Goal: Task Accomplishment & Management: Manage account settings

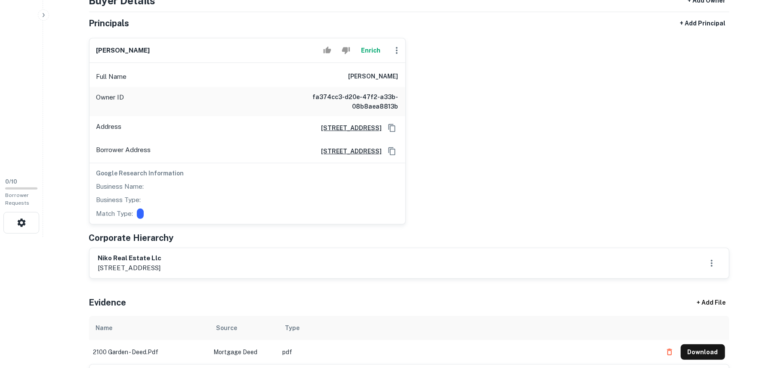
scroll to position [175, 0]
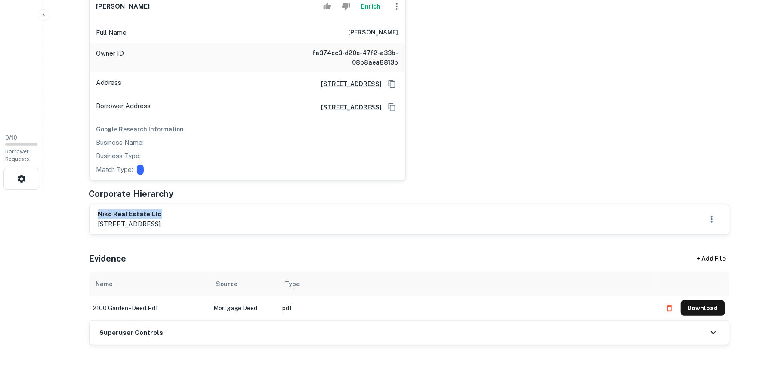
drag, startPoint x: 155, startPoint y: 213, endPoint x: 211, endPoint y: 210, distance: 55.6
click at [211, 210] on div "niko real estate llc 1050 oakdale rd, oakdale, pa, 15071" at bounding box center [410, 219] width 640 height 30
copy h6 "niko real estate llc"
click at [489, 59] on div "theodore ameredes Enrich Full Name theodore ameredes Owner ID fa374cc3-d20e-47f…" at bounding box center [406, 83] width 648 height 193
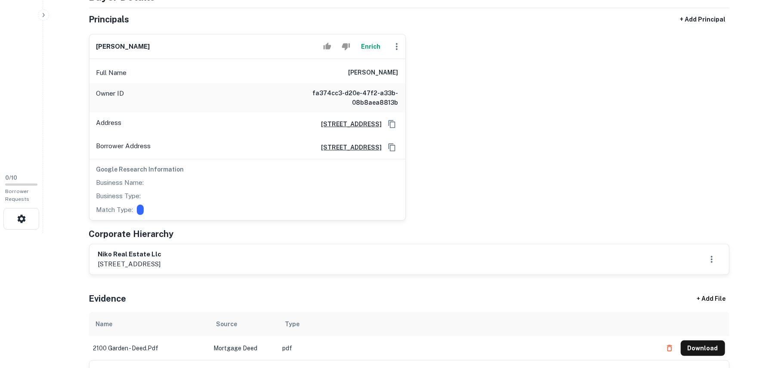
scroll to position [60, 0]
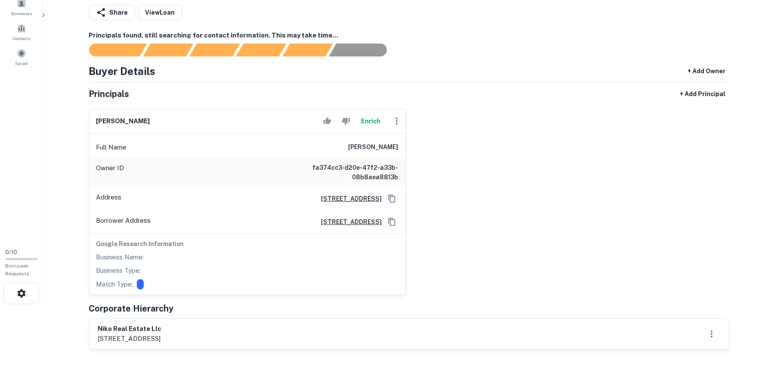
drag, startPoint x: 94, startPoint y: 121, endPoint x: 188, endPoint y: 104, distance: 95.3
click at [188, 104] on div "theodore ameredes Enrich Full Name theodore ameredes Owner ID fa374cc3-d20e-47f…" at bounding box center [244, 198] width 324 height 193
copy h6 "theodore ameredes"
click at [568, 163] on div "theodore ameredes Enrich Full Name theodore ameredes Owner ID fa374cc3-d20e-47f…" at bounding box center [406, 198] width 648 height 193
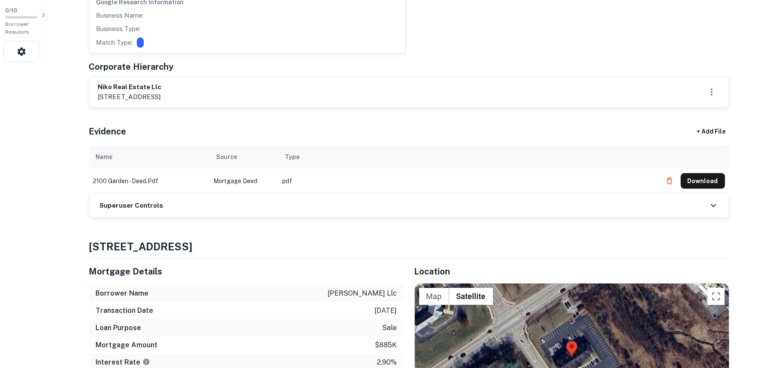
scroll to position [405, 0]
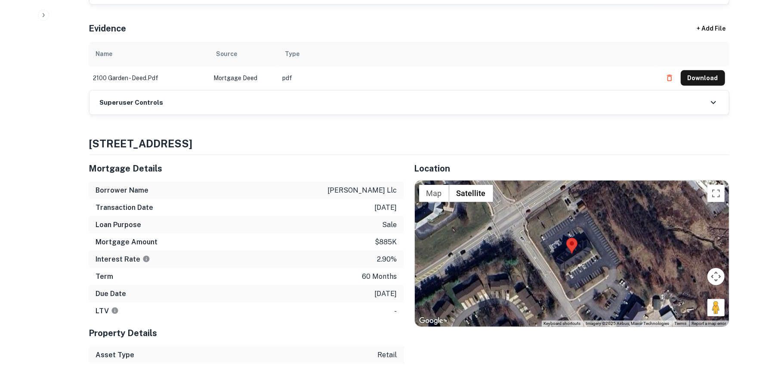
click at [631, 104] on div "Superuser Controls" at bounding box center [410, 102] width 640 height 24
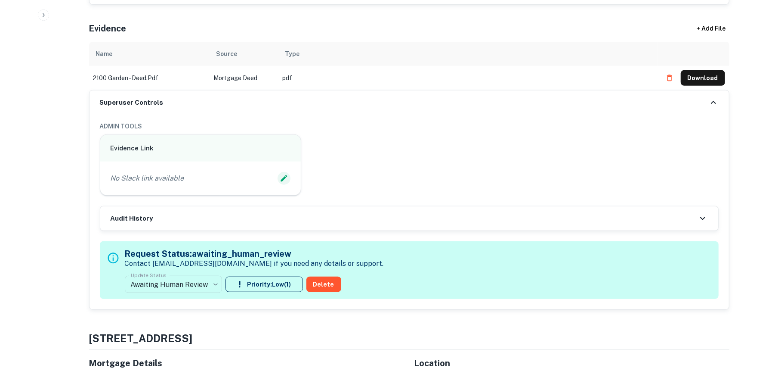
click at [285, 178] on icon "Edit Slack Link" at bounding box center [284, 178] width 9 height 9
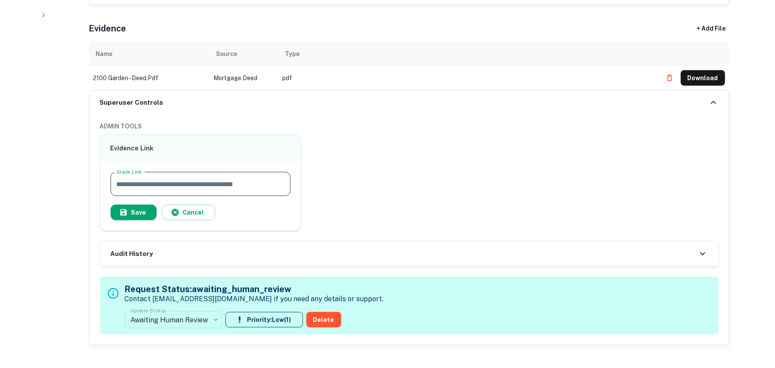
click at [286, 181] on input "Slack Link" at bounding box center [201, 184] width 180 height 24
type input "**********"
drag, startPoint x: 123, startPoint y: 211, endPoint x: 129, endPoint y: 236, distance: 25.7
click at [124, 220] on button "Save" at bounding box center [134, 212] width 46 height 15
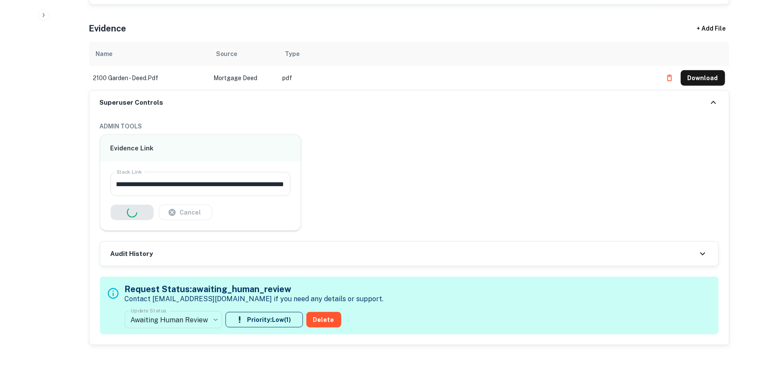
scroll to position [0, 0]
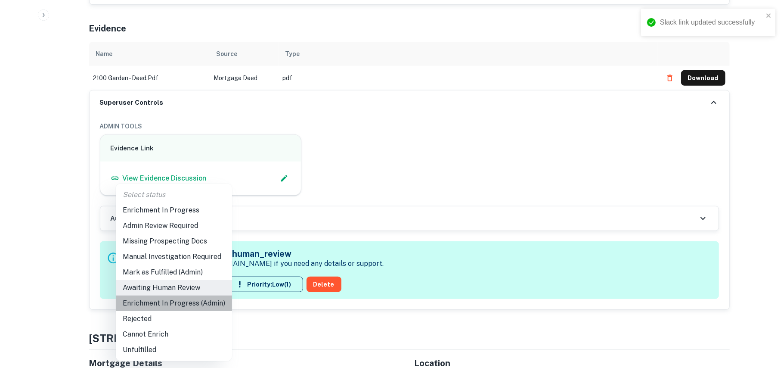
click at [178, 302] on li "Enrichment In Progress (Admin)" at bounding box center [174, 302] width 116 height 15
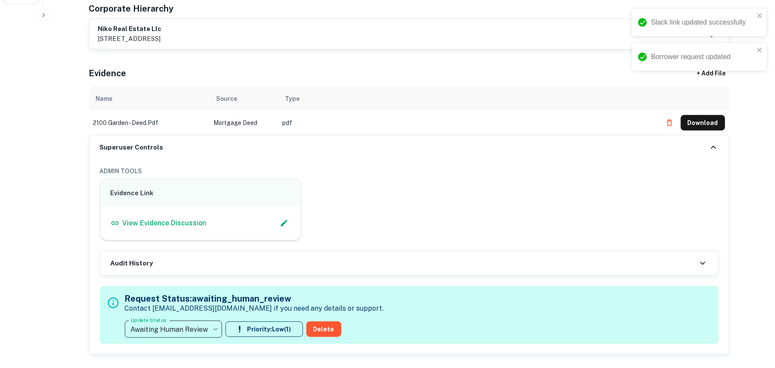
scroll to position [347, 0]
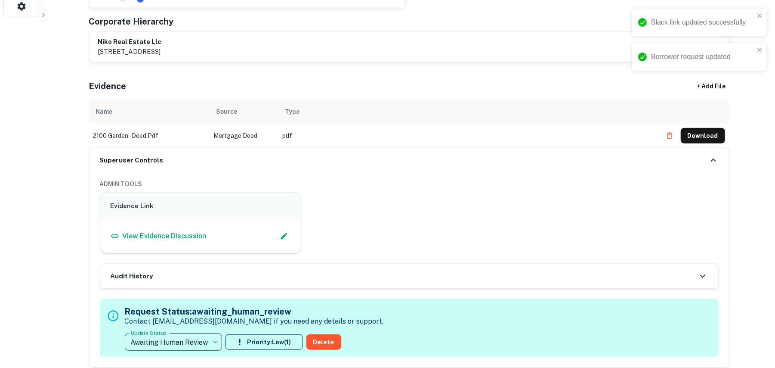
type input "**********"
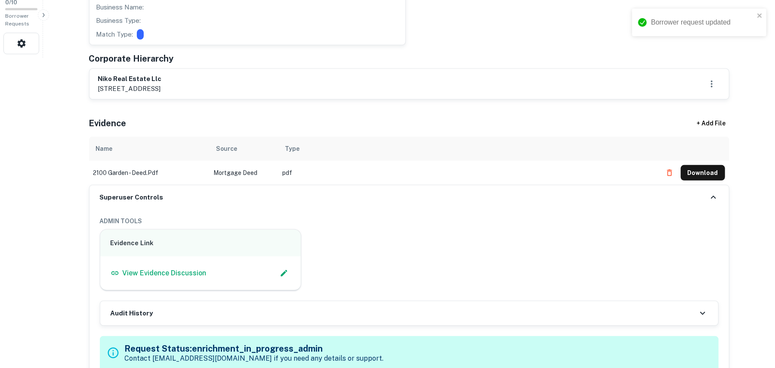
scroll to position [290, 0]
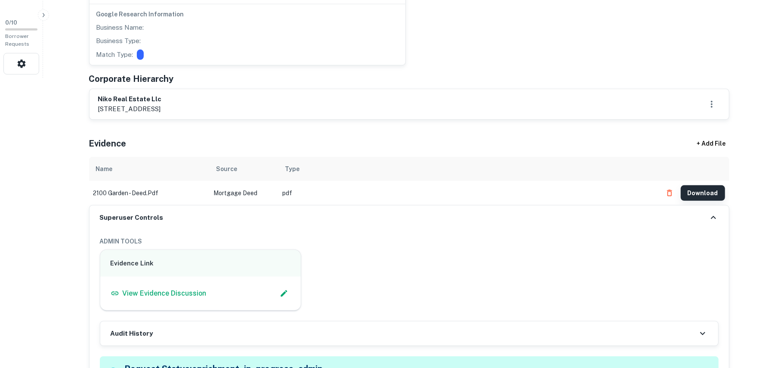
click at [706, 193] on button "Download" at bounding box center [703, 192] width 44 height 15
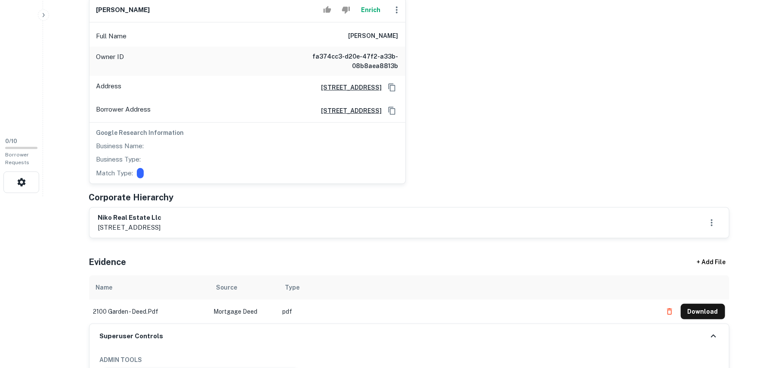
scroll to position [175, 0]
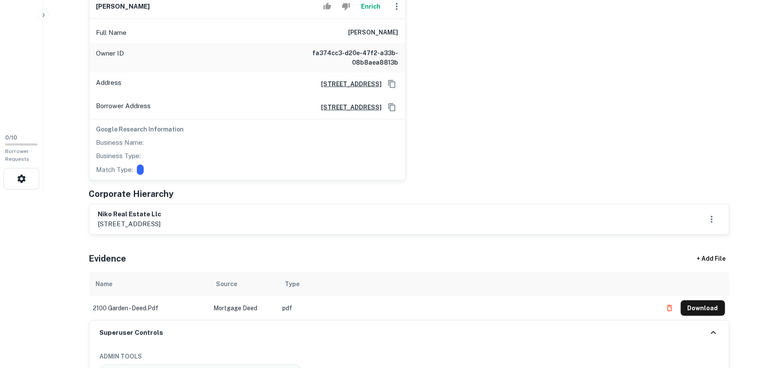
click at [532, 100] on div "theodore ameredes Enrich Full Name theodore ameredes Owner ID fa374cc3-d20e-47f…" at bounding box center [406, 83] width 648 height 193
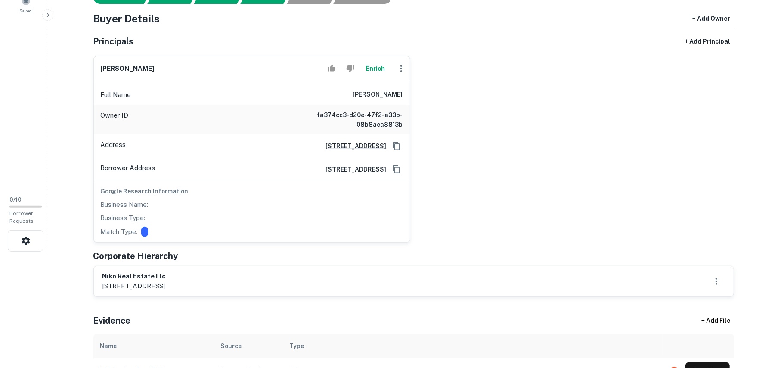
scroll to position [3, 0]
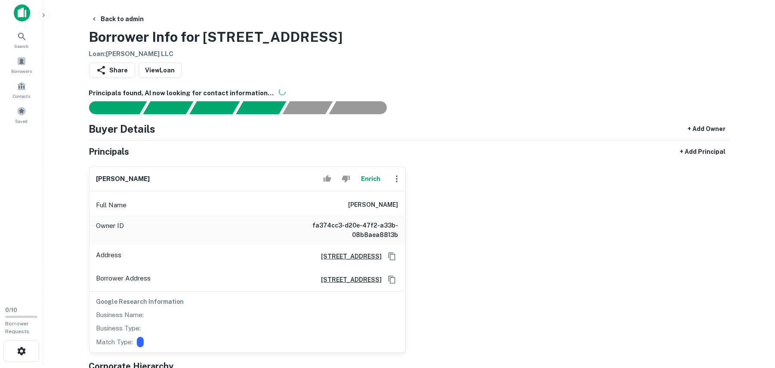
click at [400, 177] on icon "button" at bounding box center [397, 179] width 10 height 10
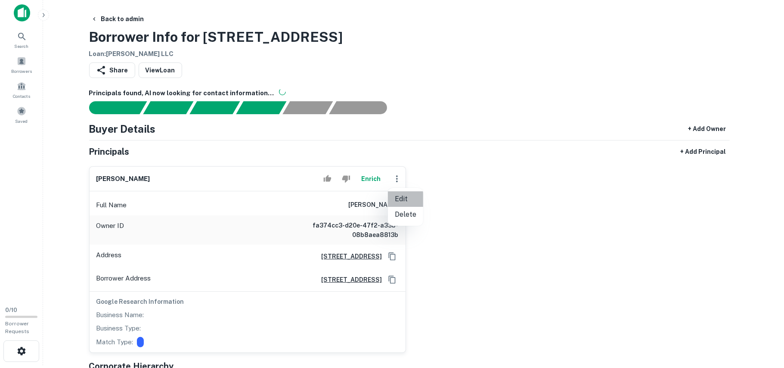
click at [406, 198] on li "Edit" at bounding box center [405, 198] width 35 height 15
select select "**"
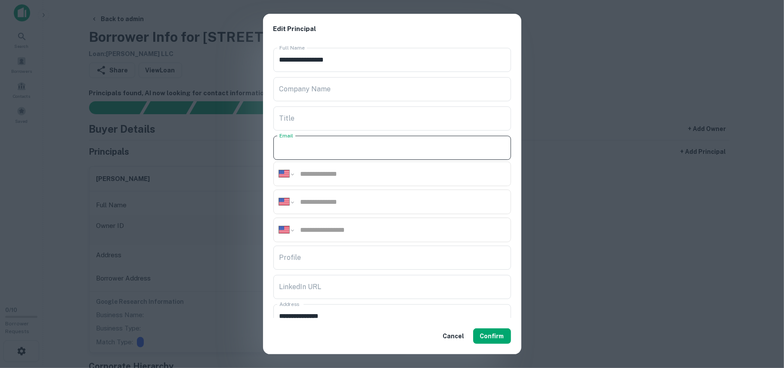
click at [358, 152] on input "Email" at bounding box center [392, 148] width 238 height 24
paste input "**********"
type input "**********"
drag, startPoint x: 381, startPoint y: 174, endPoint x: 376, endPoint y: 164, distance: 11.4
click at [381, 174] on input "tel" at bounding box center [403, 174] width 206 height 10
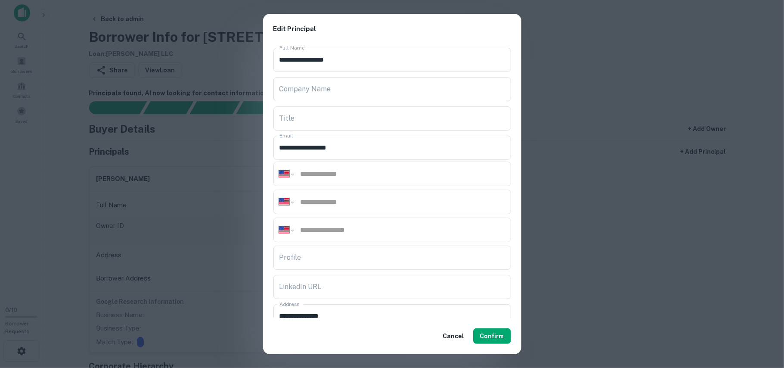
click at [390, 175] on input "tel" at bounding box center [403, 174] width 206 height 10
paste input "**********"
type input "**********"
click at [364, 201] on input "tel" at bounding box center [403, 202] width 206 height 10
paste input "**********"
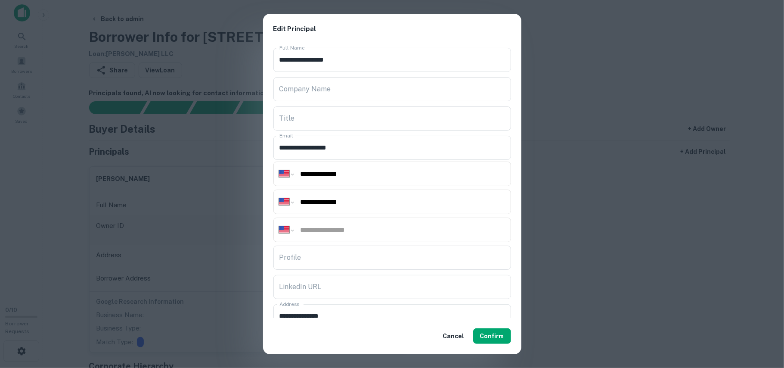
type input "**********"
drag, startPoint x: 366, startPoint y: 230, endPoint x: 363, endPoint y: 270, distance: 40.5
click at [366, 230] on input "tel" at bounding box center [403, 230] width 206 height 10
paste input "**********"
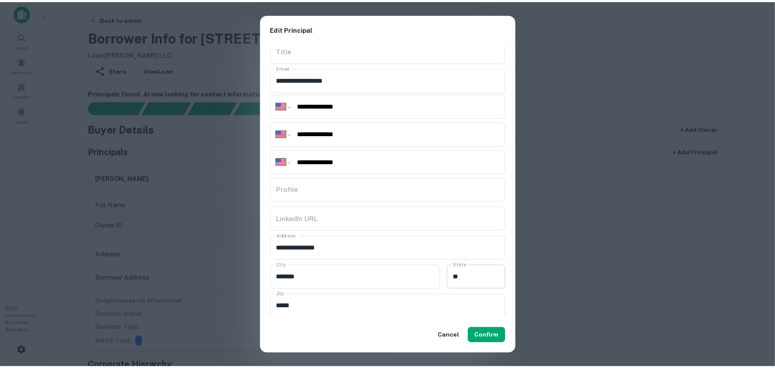
scroll to position [121, 0]
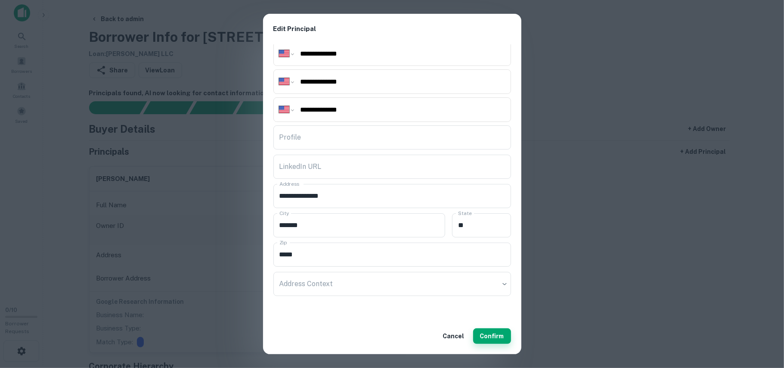
type input "**********"
click at [495, 333] on button "Confirm" at bounding box center [492, 335] width 38 height 15
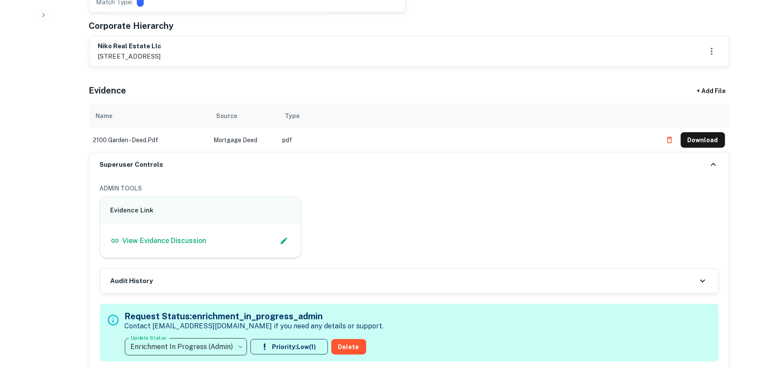
scroll to position [519, 0]
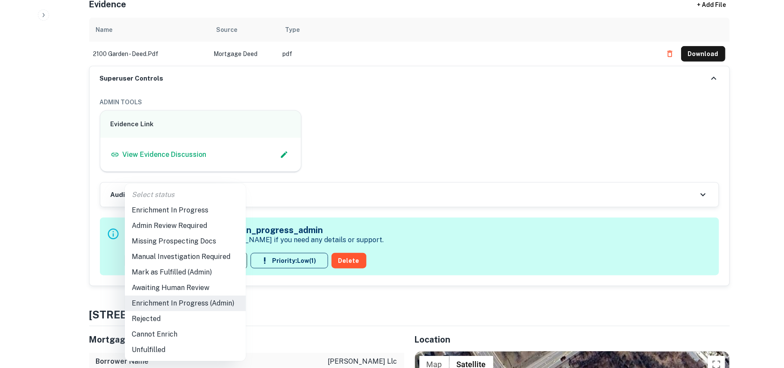
click at [191, 276] on li "Mark as Fulfilled (Admin)" at bounding box center [185, 271] width 121 height 15
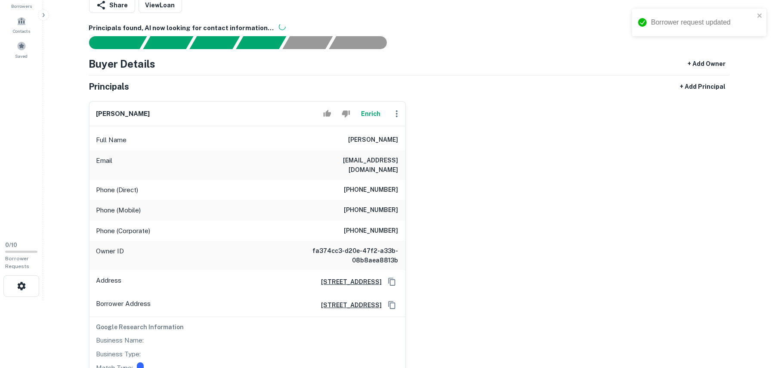
scroll to position [60, 0]
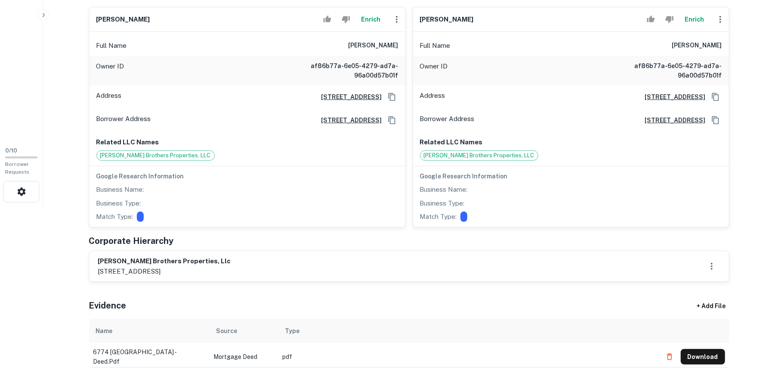
scroll to position [229, 0]
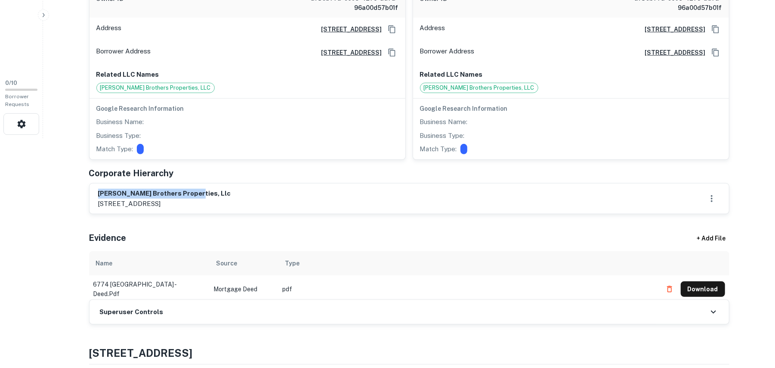
drag, startPoint x: 96, startPoint y: 192, endPoint x: 263, endPoint y: 182, distance: 168.2
click at [263, 182] on div "Principals + Add Principal ralph l. rupert Enrich Full Name ralph l. rupert Own…" at bounding box center [409, 65] width 641 height 297
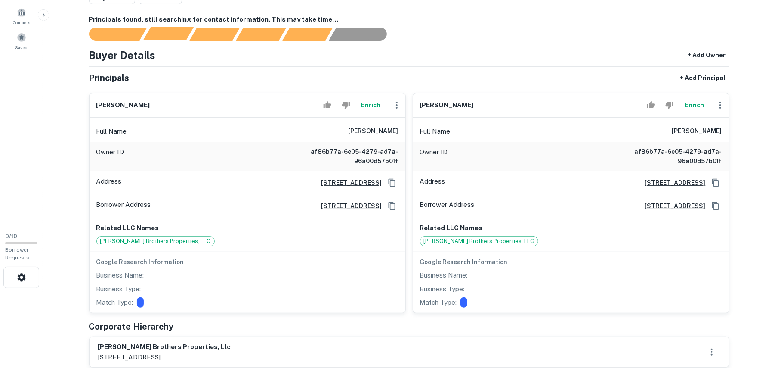
scroll to position [0, 0]
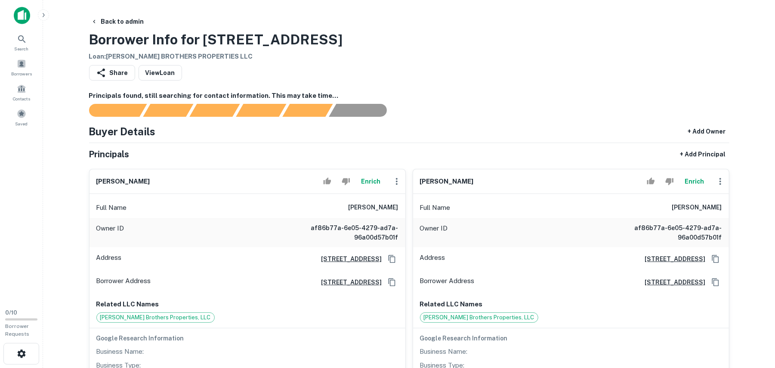
drag, startPoint x: 88, startPoint y: 173, endPoint x: 230, endPoint y: 183, distance: 142.4
click at [230, 183] on div "ralph l. rupert Enrich Full Name ralph l. rupert Owner ID af86b77a-6e05-4279-ad…" at bounding box center [244, 275] width 324 height 227
click at [378, 21] on div "Back to admin Borrower Info for 6774 Orangeville Rd Loan : RUPE BROTHERS PROPER…" at bounding box center [409, 38] width 641 height 48
drag, startPoint x: 92, startPoint y: 178, endPoint x: 181, endPoint y: 182, distance: 89.2
click at [181, 182] on div "ralph l. rupert Enrich" at bounding box center [248, 181] width 316 height 25
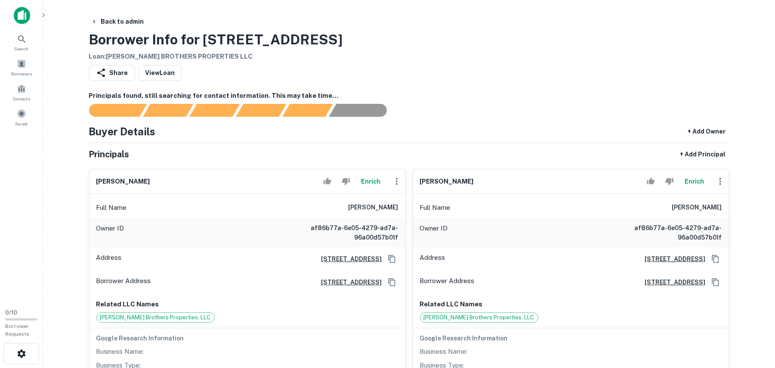
copy h6 "ralph l. rupert"
drag, startPoint x: 496, startPoint y: 45, endPoint x: 536, endPoint y: 191, distance: 151.3
click at [496, 46] on div "Back to admin Borrower Info for 6774 Orangeville Rd Loan : RUPE BROTHERS PROPER…" at bounding box center [409, 38] width 641 height 48
drag, startPoint x: 484, startPoint y: 188, endPoint x: 491, endPoint y: 188, distance: 6.9
click at [491, 188] on div "karl e. rupert Enrich Full Name karl e. rupert Owner ID af86b77a-6e05-4279-ad7a…" at bounding box center [568, 275] width 324 height 227
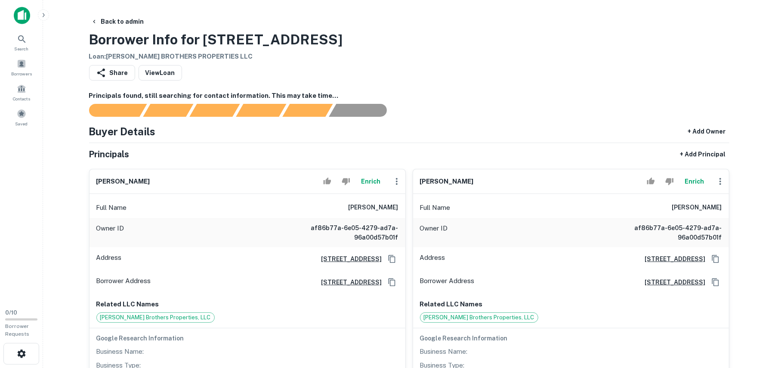
copy h6 "karl e. rupert"
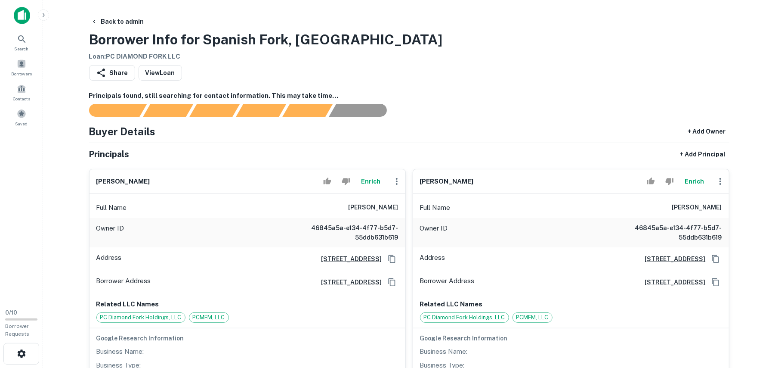
scroll to position [229, 0]
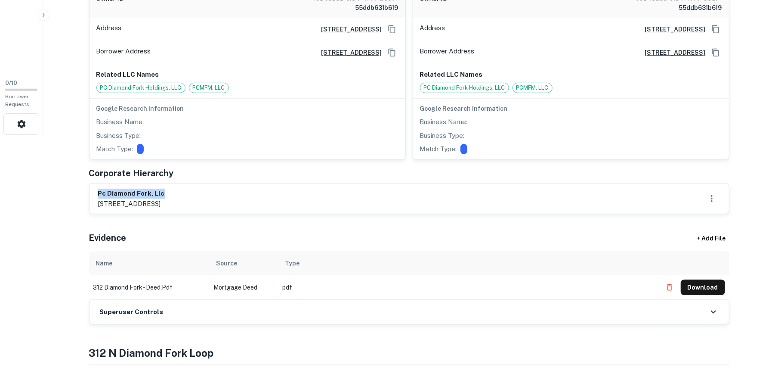
drag, startPoint x: 93, startPoint y: 192, endPoint x: 197, endPoint y: 185, distance: 104.4
click at [190, 188] on div "pc diamond fork, llc 4956 n 300 w, suite 300, provo, ut, 84604" at bounding box center [410, 198] width 640 height 30
drag, startPoint x: 197, startPoint y: 185, endPoint x: 201, endPoint y: 183, distance: 4.6
copy h6 "pc diamond fork, llc"
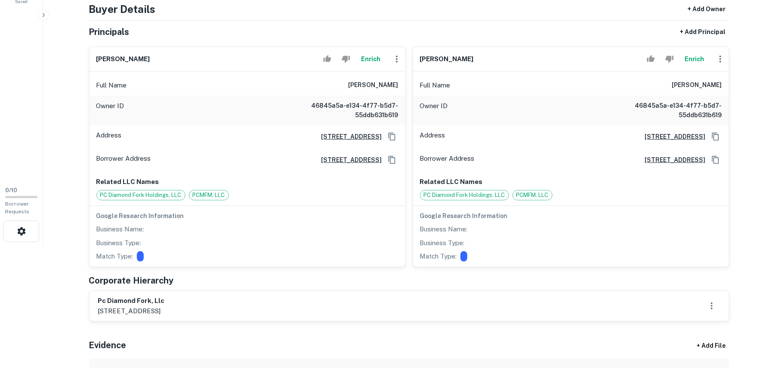
scroll to position [115, 0]
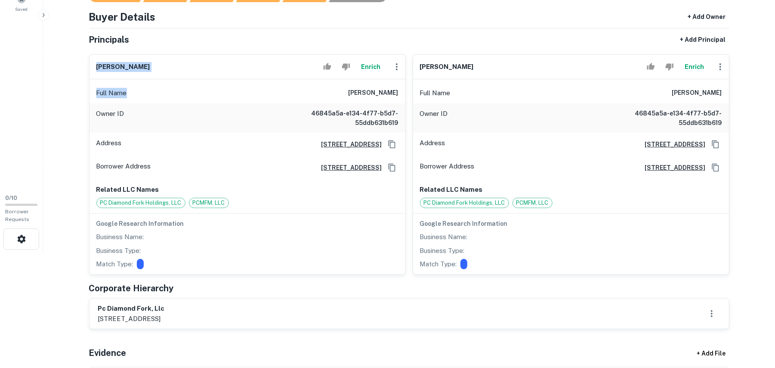
drag, startPoint x: 99, startPoint y: 70, endPoint x: 216, endPoint y: 81, distance: 117.7
click at [216, 81] on main "Back to admin Borrower Info for Spanish Fork, UT Loan : PC DIAMOND FORK LLC Sha…" at bounding box center [409, 69] width 732 height 368
click at [64, 51] on main "Back to admin Borrower Info for Spanish Fork, UT Loan : PC DIAMOND FORK LLC Sha…" at bounding box center [409, 69] width 732 height 368
click at [56, 40] on main "Back to admin Borrower Info for Spanish Fork, UT Loan : PC DIAMOND FORK LLC Sha…" at bounding box center [409, 69] width 732 height 368
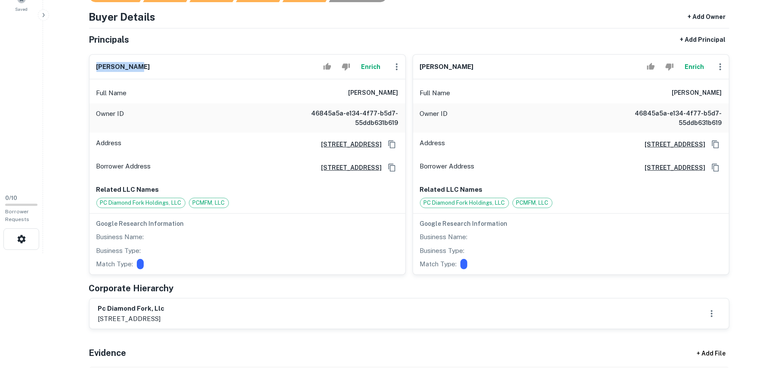
click at [164, 66] on div "jeff dinley Enrich" at bounding box center [248, 67] width 316 height 25
copy h6 "jeff dinley"
click at [540, 26] on div "Buyer Details + Add Owner Principals + Add Principal jeff dinley Enrich Full Na…" at bounding box center [409, 169] width 641 height 320
drag, startPoint x: 472, startPoint y: 65, endPoint x: 477, endPoint y: 65, distance: 5.2
click at [477, 65] on div "jerry dainley Enrich" at bounding box center [571, 67] width 316 height 25
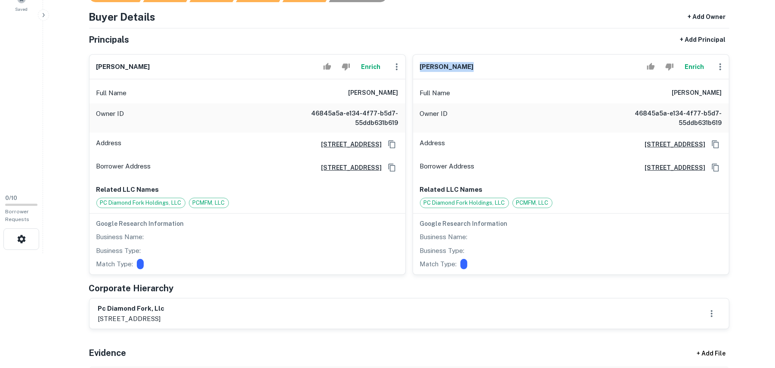
copy h6 "jerry dainley"
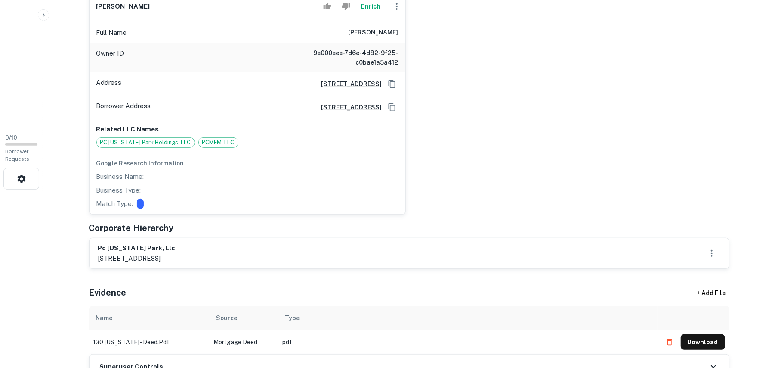
scroll to position [344, 0]
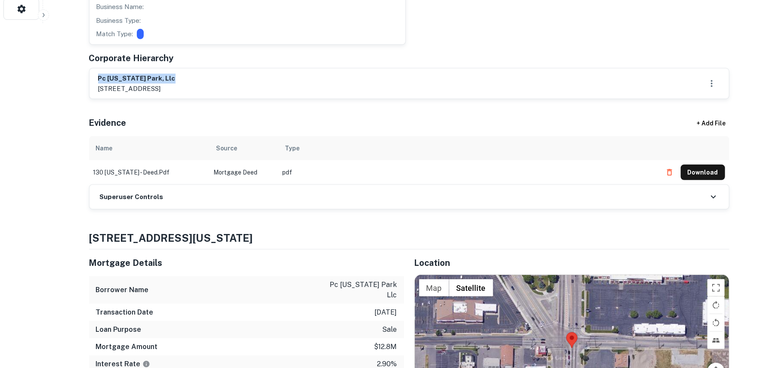
drag, startPoint x: 98, startPoint y: 70, endPoint x: 208, endPoint y: 71, distance: 110.2
copy h6 "pc washington park, llc"
click at [435, 85] on div "pc washington park, llc 4956 n 300 w, suite 300, provo, ut, 84604" at bounding box center [409, 84] width 623 height 20
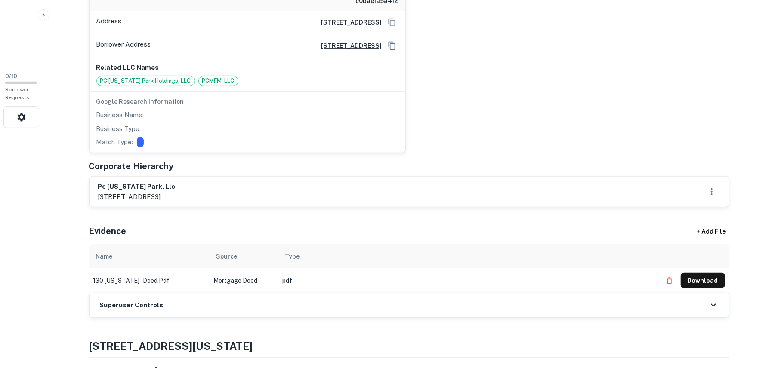
scroll to position [115, 0]
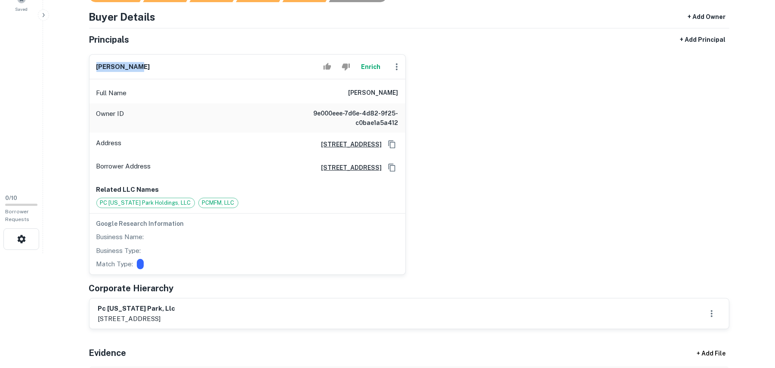
drag, startPoint x: 89, startPoint y: 63, endPoint x: 184, endPoint y: 68, distance: 95.7
click at [184, 68] on div "jeff dagley Enrich Full Name jeff dagley Owner ID 9e000eee-7d6e-4d82-9f25-c0bae…" at bounding box center [247, 164] width 317 height 220
copy h6 "jeff dagley"
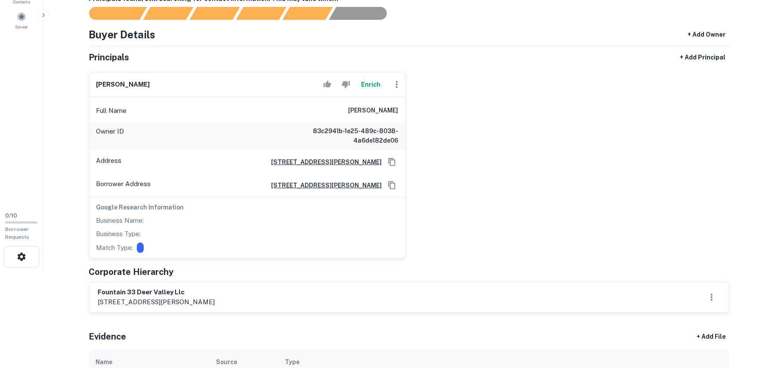
scroll to position [229, 0]
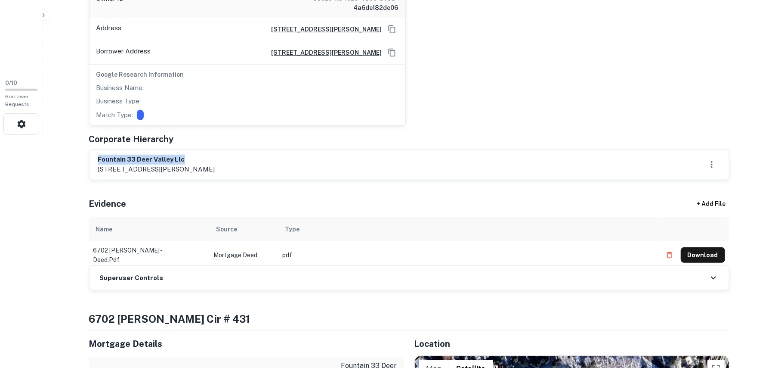
drag, startPoint x: 87, startPoint y: 157, endPoint x: 255, endPoint y: 146, distance: 168.2
drag, startPoint x: 257, startPoint y: 145, endPoint x: 88, endPoint y: 154, distance: 169.4
click at [96, 152] on div "fountain [STREET_ADDRESS] llc [STREET_ADDRESS][PERSON_NAME]" at bounding box center [410, 164] width 640 height 30
drag, startPoint x: 87, startPoint y: 154, endPoint x: 215, endPoint y: 154, distance: 128.3
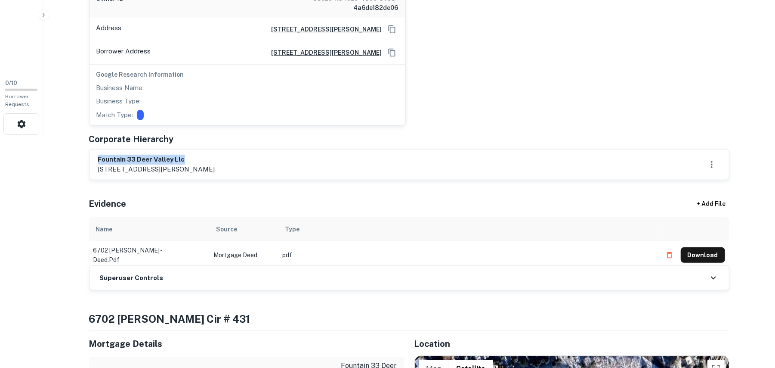
copy h6 "fountain 33 deer valley llc"
click at [494, 78] on div "[PERSON_NAME] Full Name [PERSON_NAME] Owner ID 83c2941b-1e25-489c-8038-4a6de182…" at bounding box center [406, 28] width 648 height 193
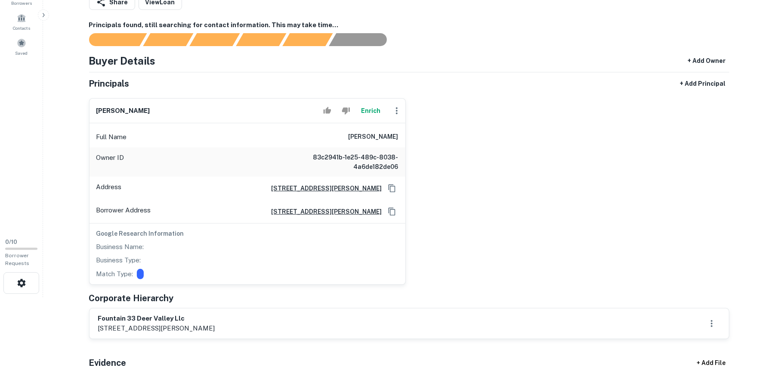
scroll to position [57, 0]
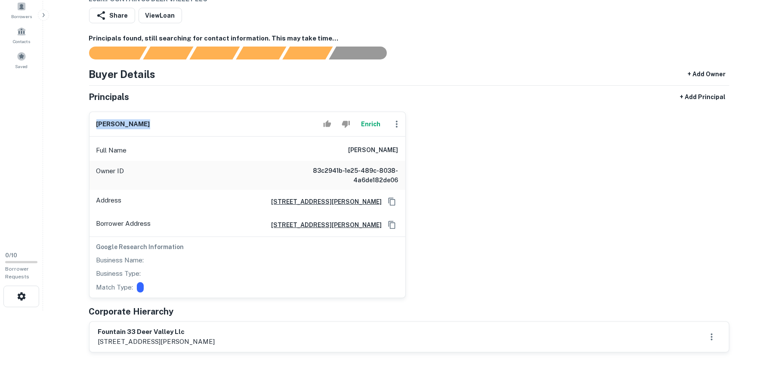
drag, startPoint x: 92, startPoint y: 116, endPoint x: 193, endPoint y: 123, distance: 101.8
click at [193, 123] on div "john r. quinn Enrich" at bounding box center [248, 124] width 316 height 25
copy h6 "[PERSON_NAME]"
click at [546, 136] on div "[PERSON_NAME] Full Name [PERSON_NAME] Owner ID 83c2941b-1e25-489c-8038-4a6de182…" at bounding box center [406, 201] width 648 height 193
drag, startPoint x: 94, startPoint y: 118, endPoint x: 180, endPoint y: 123, distance: 86.3
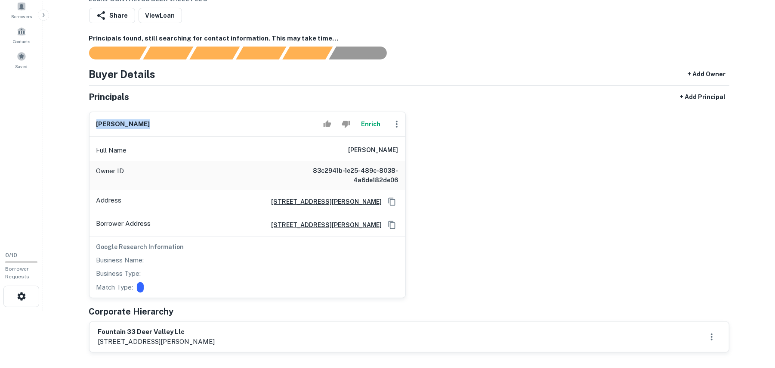
click at [180, 123] on div "john r. quinn Enrich" at bounding box center [248, 124] width 316 height 25
copy h6 "[PERSON_NAME]"
click at [588, 131] on div "[PERSON_NAME] Full Name [PERSON_NAME] Owner ID 83c2941b-1e25-489c-8038-4a6de182…" at bounding box center [406, 201] width 648 height 193
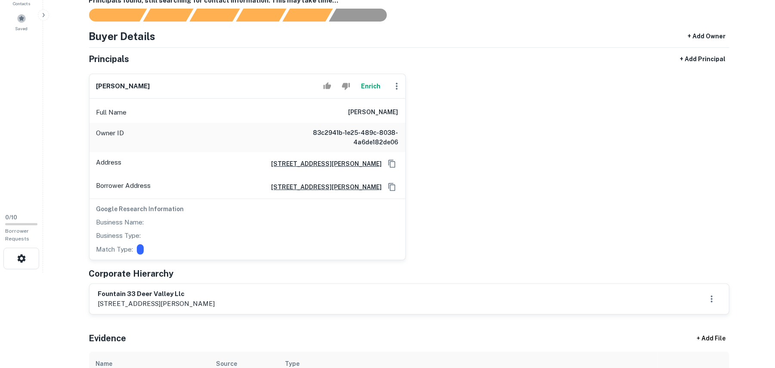
scroll to position [115, 0]
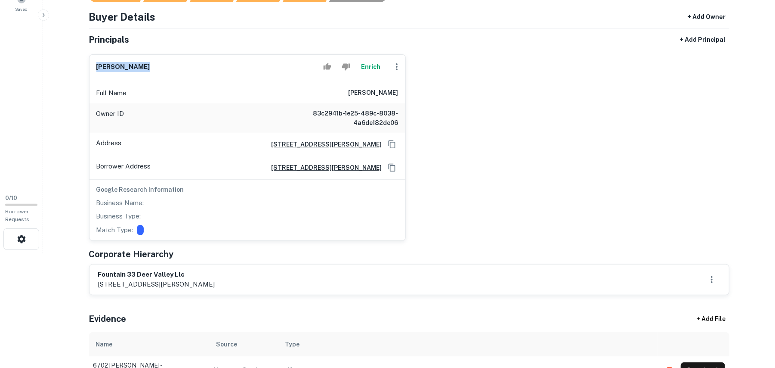
drag, startPoint x: 87, startPoint y: 62, endPoint x: 188, endPoint y: 58, distance: 101.3
click at [188, 58] on div "john r. quinn Enrich Full Name john r. quinn Owner ID 83c2941b-1e25-489c-8038-4…" at bounding box center [244, 143] width 324 height 193
copy h6 "john r. quinn"
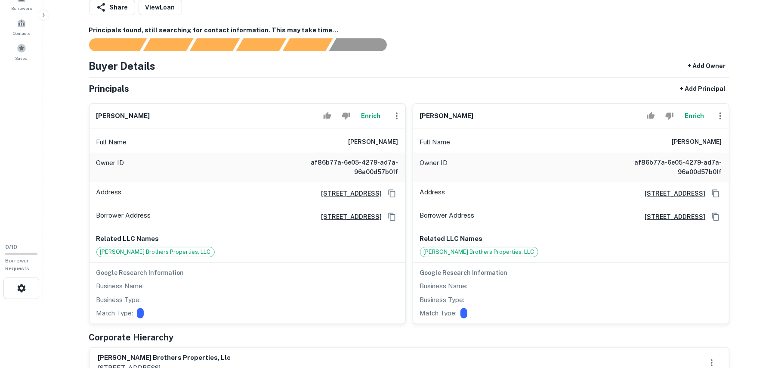
scroll to position [229, 0]
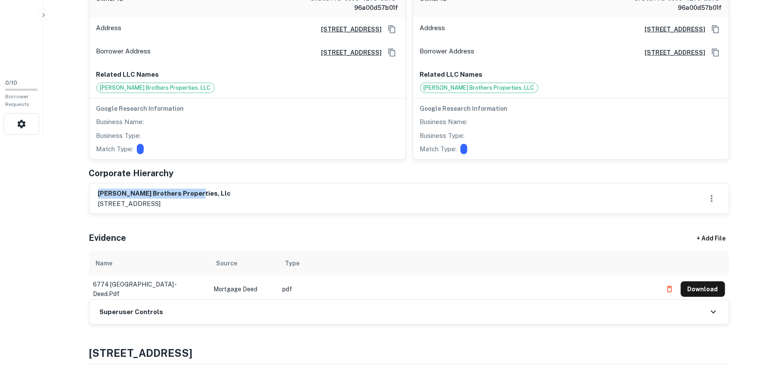
drag, startPoint x: 96, startPoint y: 192, endPoint x: 252, endPoint y: 181, distance: 156.2
click at [251, 181] on div "Principals + Add Principal ralph l. rupert Enrich Full Name ralph l. rupert Own…" at bounding box center [409, 65] width 641 height 297
copy h6 "rupe brothers properties, llc"
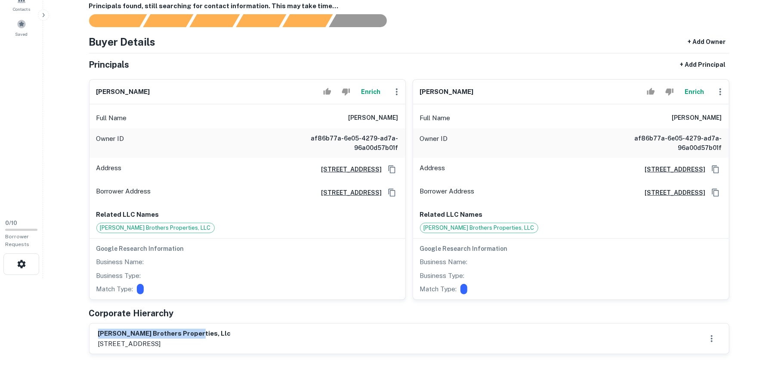
scroll to position [115, 0]
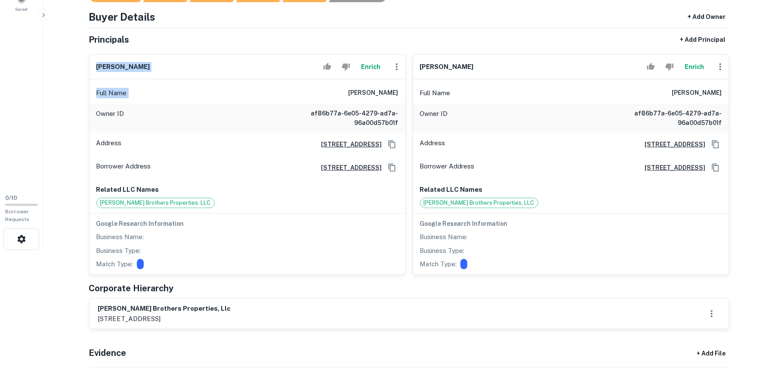
drag, startPoint x: 87, startPoint y: 59, endPoint x: 272, endPoint y: 81, distance: 186.5
click at [273, 81] on div "ralph l. rupert Enrich Full Name ralph l. rupert Owner ID af86b77a-6e05-4279-ad…" at bounding box center [244, 160] width 324 height 227
click at [71, 71] on main "Back to admin Borrower Info for 6774 Orangeville Rd Loan : RUPE BROTHERS PROPER…" at bounding box center [409, 69] width 732 height 368
drag, startPoint x: 88, startPoint y: 62, endPoint x: 207, endPoint y: 66, distance: 118.9
click at [207, 66] on div "ralph l. rupert Enrich Full Name ralph l. rupert Owner ID af86b77a-6e05-4279-ad…" at bounding box center [244, 160] width 324 height 227
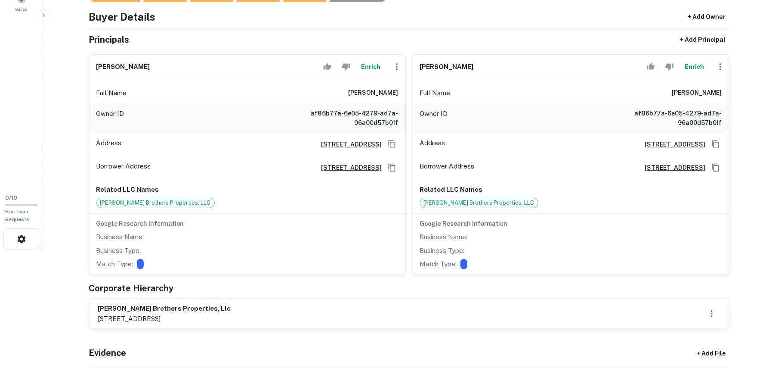
copy h6 "ralph l. rupert"
click at [70, 86] on main "Back to admin Borrower Info for 6774 Orangeville Rd Loan : RUPE BROTHERS PROPER…" at bounding box center [409, 69] width 732 height 368
drag, startPoint x: 412, startPoint y: 64, endPoint x: 480, endPoint y: 63, distance: 68.0
click at [480, 63] on div "karl e. rupert Enrich Full Name karl e. rupert Owner ID af86b77a-6e05-4279-ad7a…" at bounding box center [571, 164] width 317 height 220
copy h6 "karl e. rupert"
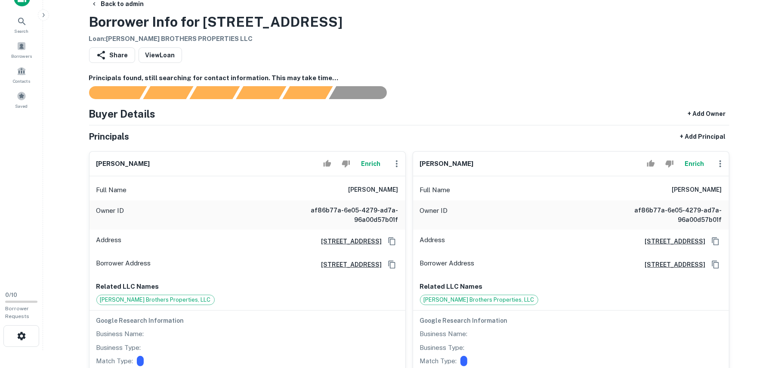
scroll to position [0, 0]
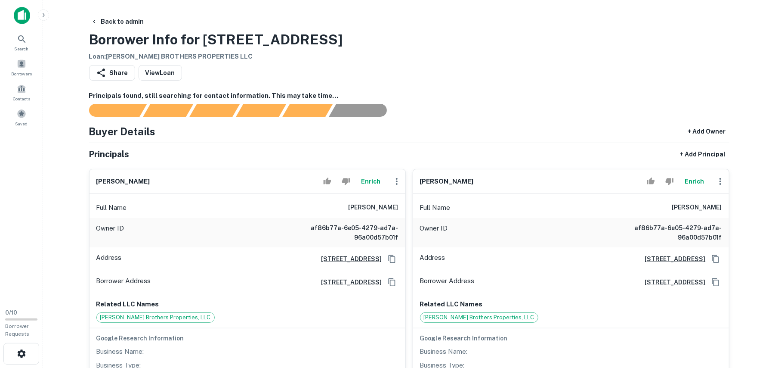
click at [403, 107] on div at bounding box center [404, 110] width 651 height 13
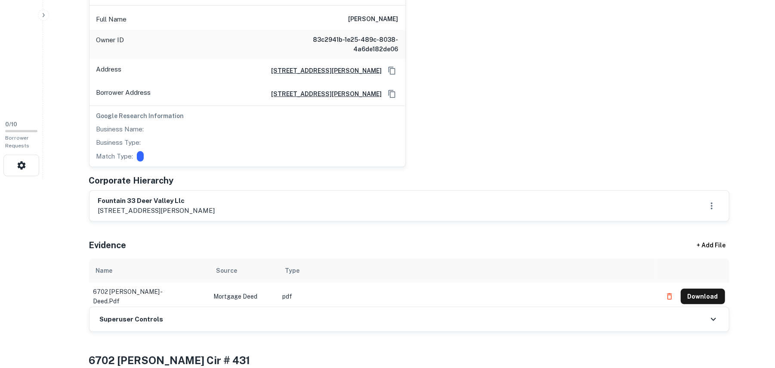
scroll to position [172, 0]
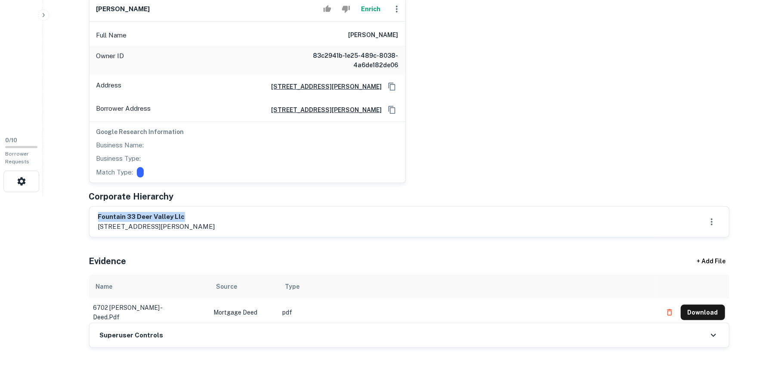
drag, startPoint x: 97, startPoint y: 211, endPoint x: 215, endPoint y: 213, distance: 118.4
click at [212, 213] on div "fountain [STREET_ADDRESS] llc [STREET_ADDRESS][PERSON_NAME]" at bounding box center [410, 222] width 640 height 30
click at [476, 99] on div "[PERSON_NAME] Full Name [PERSON_NAME] Owner ID 83c2941b-1e25-489c-8038-4a6de182…" at bounding box center [406, 86] width 648 height 193
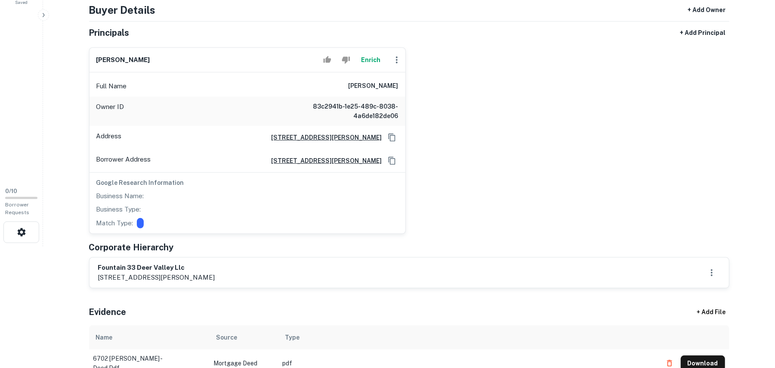
scroll to position [57, 0]
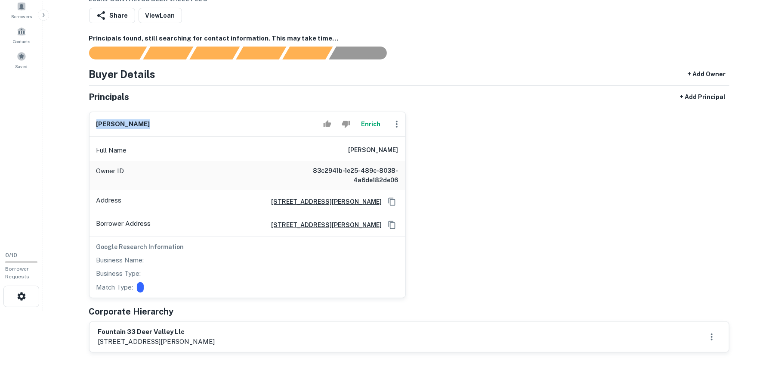
drag, startPoint x: 78, startPoint y: 121, endPoint x: 209, endPoint y: 123, distance: 130.9
click at [210, 124] on main "Back to admin Borrower Info for [STREET_ADDRESS][PERSON_NAME] Loan : FOUNTAIN 3…" at bounding box center [409, 127] width 732 height 368
copy h6 "[PERSON_NAME]"
click at [506, 107] on div "[PERSON_NAME] Full Name [PERSON_NAME] Owner ID 83c2941b-1e25-489c-8038-4a6de182…" at bounding box center [406, 201] width 648 height 193
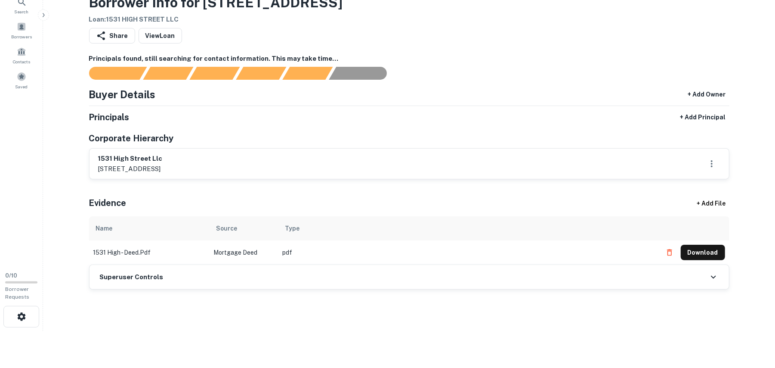
scroll to position [128, 0]
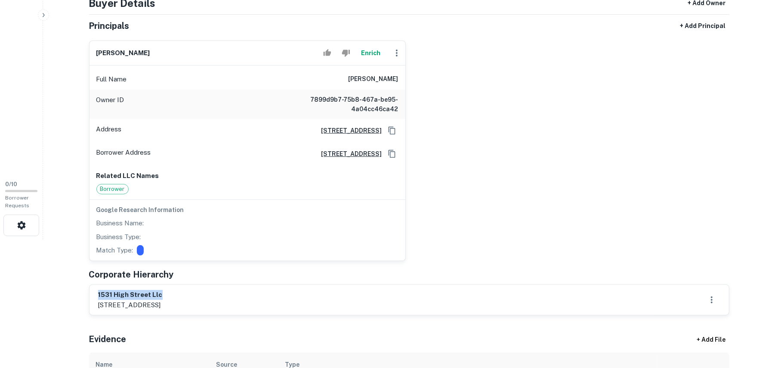
drag, startPoint x: 103, startPoint y: 292, endPoint x: 177, endPoint y: 295, distance: 74.1
click at [177, 295] on div "1531 high street llc 1531 high street, grand junction, co, 81503" at bounding box center [410, 300] width 640 height 30
click at [510, 126] on div "kelly milan Enrich Full Name kelly milan Owner ID 7899d9b7-75b8-467a-be95-4a04c…" at bounding box center [406, 147] width 648 height 227
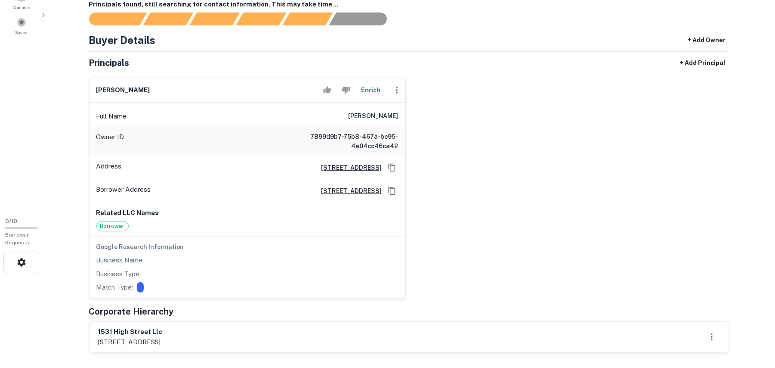
scroll to position [71, 0]
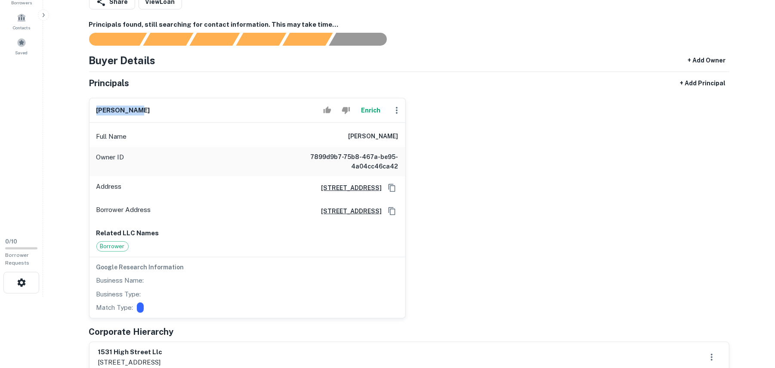
drag, startPoint x: 93, startPoint y: 105, endPoint x: 183, endPoint y: 116, distance: 91.1
click at [183, 116] on div "kelly milan Enrich" at bounding box center [248, 110] width 316 height 25
copy h6 "kelly milan"
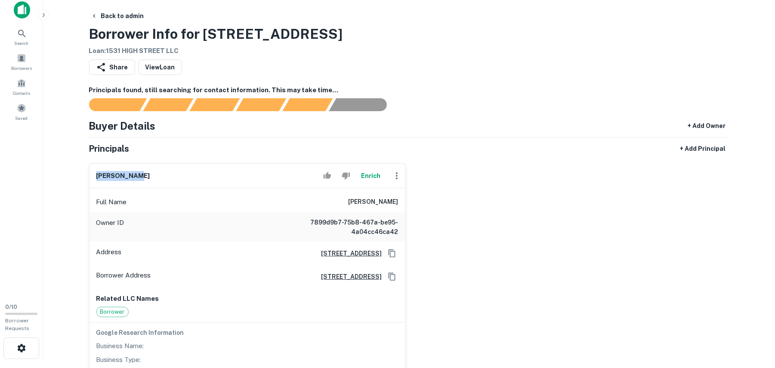
scroll to position [0, 0]
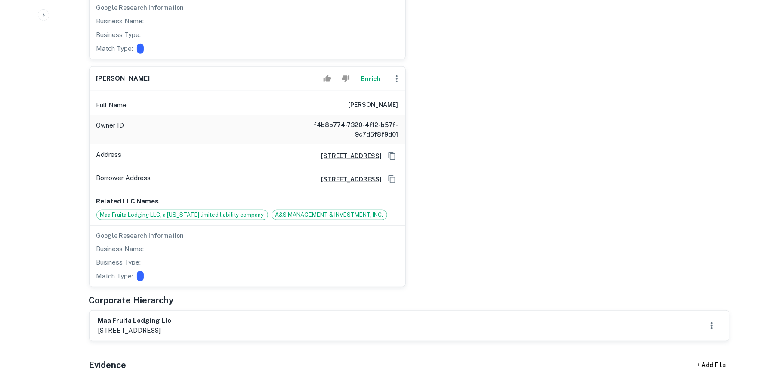
scroll to position [517, 0]
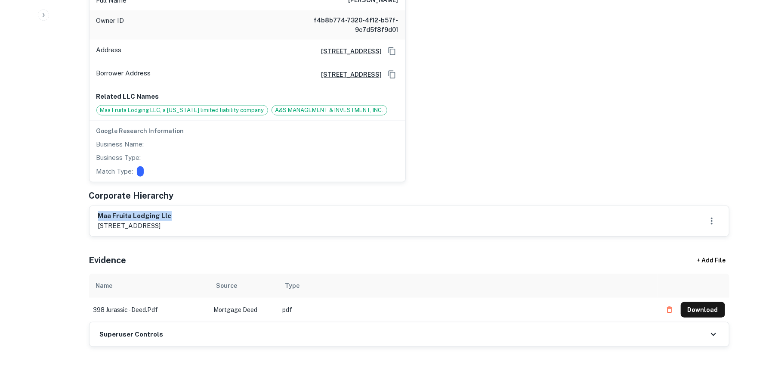
drag, startPoint x: 93, startPoint y: 216, endPoint x: 212, endPoint y: 213, distance: 118.9
click at [212, 213] on div "maa fruita lodging llc [STREET_ADDRESS]" at bounding box center [410, 221] width 640 height 30
copy h6 "maa fruita lodging llc"
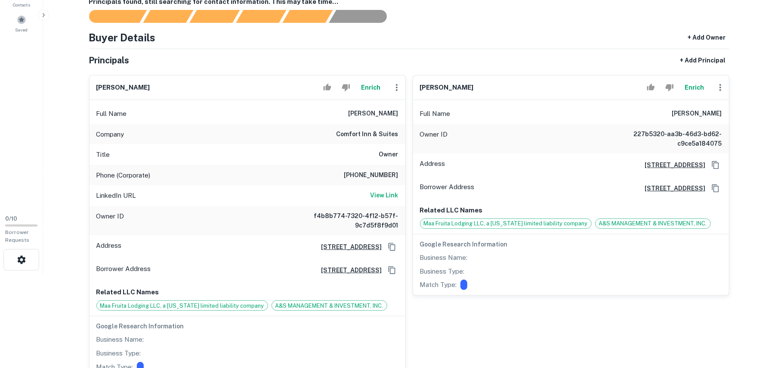
scroll to position [57, 0]
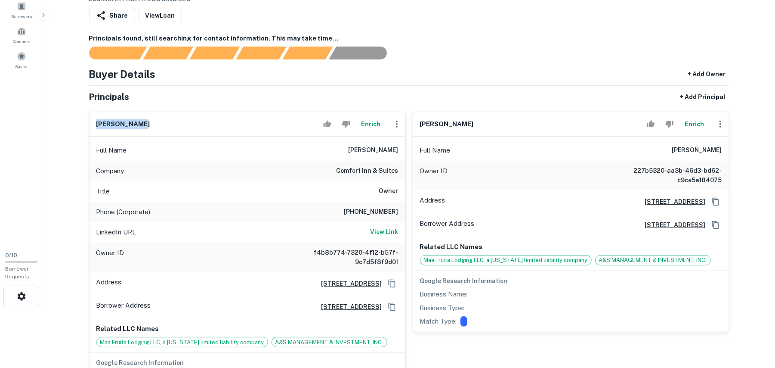
drag, startPoint x: 125, startPoint y: 123, endPoint x: 195, endPoint y: 120, distance: 69.8
click at [195, 120] on div "[PERSON_NAME] Enrich Full Name [PERSON_NAME] Company comfort inn & suites Title…" at bounding box center [244, 260] width 324 height 310
copy h6 "[PERSON_NAME]"
click at [601, 66] on div "Buyer Details + Add Owner" at bounding box center [409, 73] width 641 height 15
drag, startPoint x: 421, startPoint y: 123, endPoint x: 482, endPoint y: 126, distance: 61.6
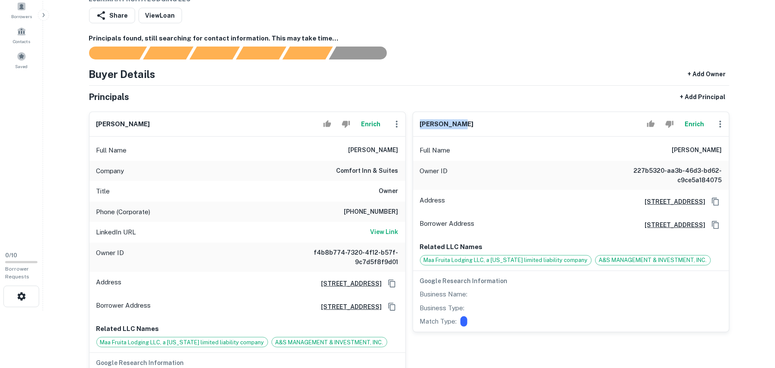
click at [482, 126] on div "[PERSON_NAME]" at bounding box center [571, 124] width 316 height 25
copy h6 "[PERSON_NAME]"
click at [469, 67] on div "Buyer Details + Add Owner" at bounding box center [409, 73] width 641 height 15
